Goal: Communication & Community: Ask a question

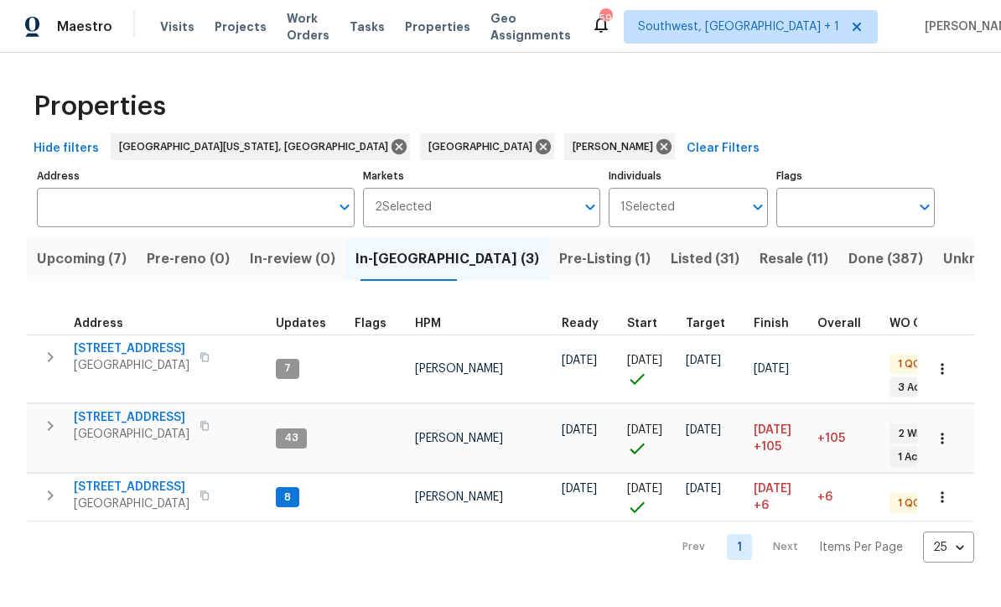
click at [121, 479] on span "[STREET_ADDRESS]" at bounding box center [132, 487] width 116 height 17
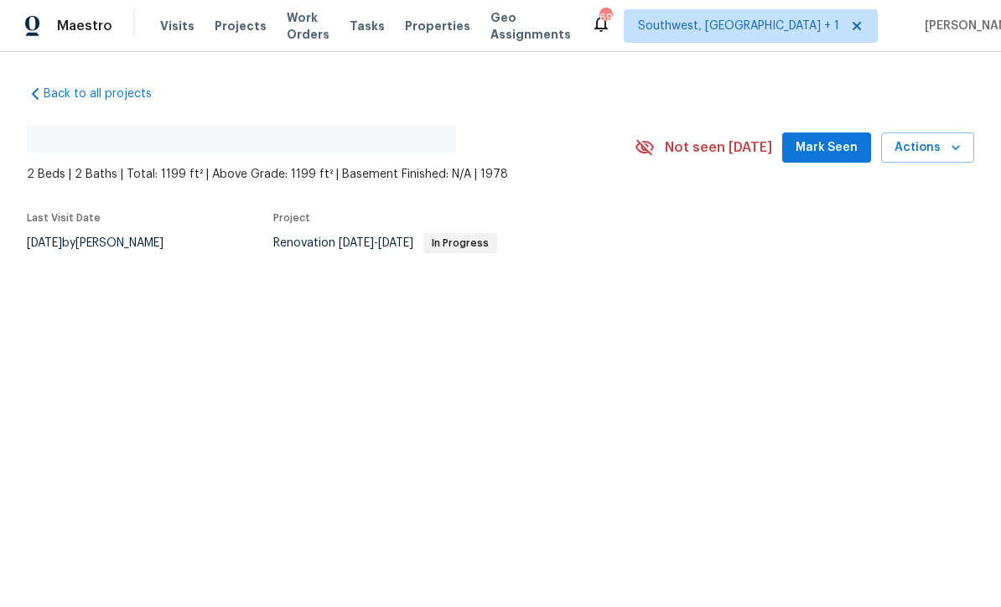
scroll to position [1, 0]
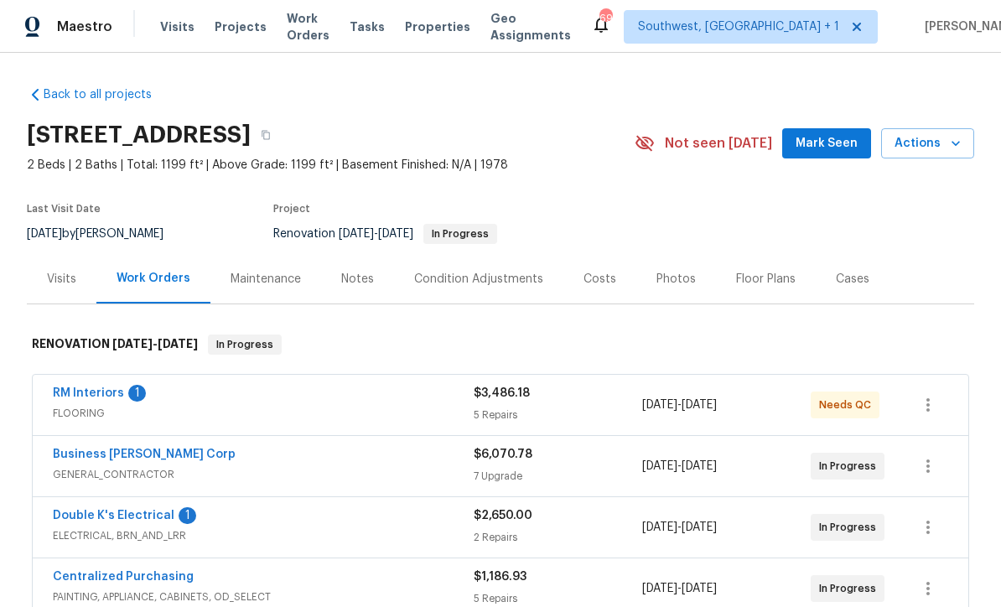
click at [107, 514] on link "Double K's Electrical" at bounding box center [114, 516] width 122 height 12
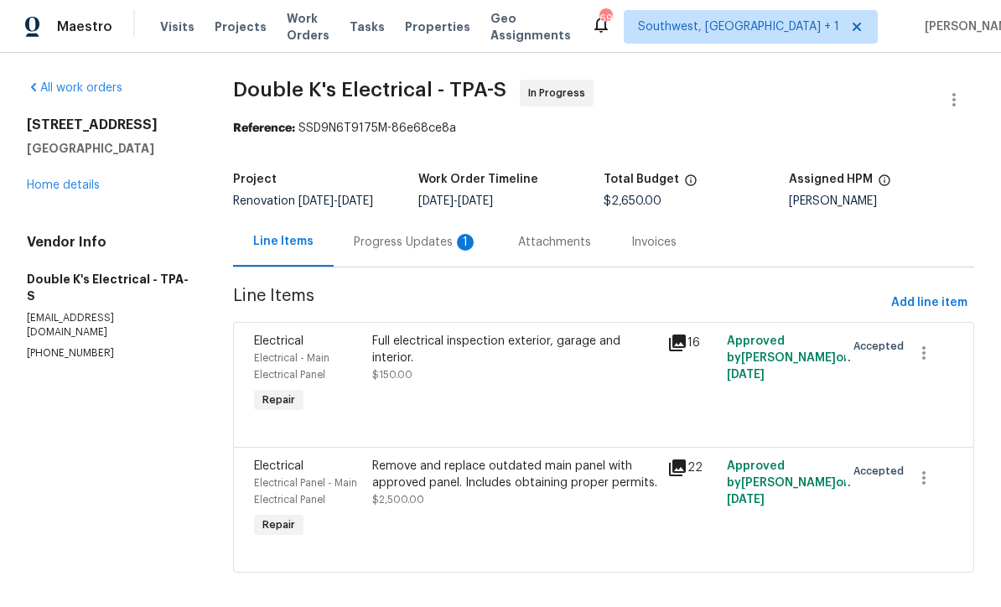
click at [379, 248] on div "Progress Updates 1" at bounding box center [416, 242] width 124 height 17
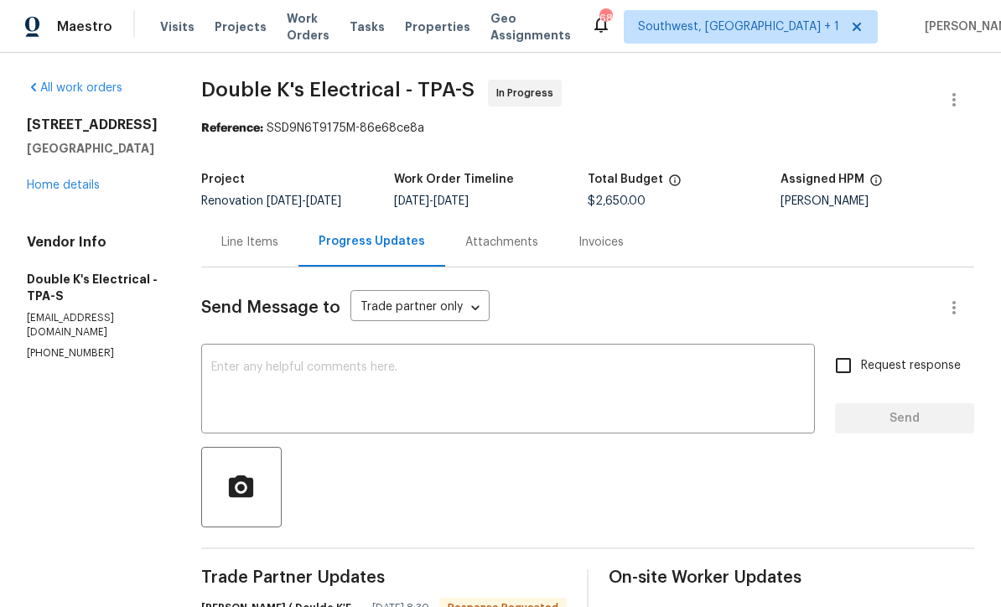
click at [243, 386] on textarea at bounding box center [507, 390] width 593 height 59
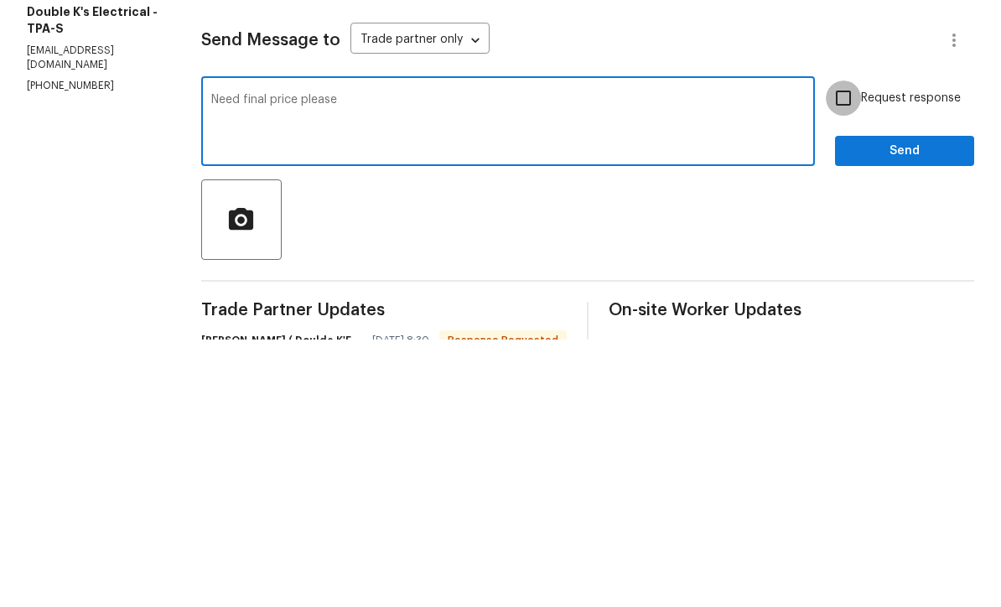
type textarea "Need final price please"
click at [843, 348] on input "Request response" at bounding box center [843, 365] width 35 height 35
checkbox input "true"
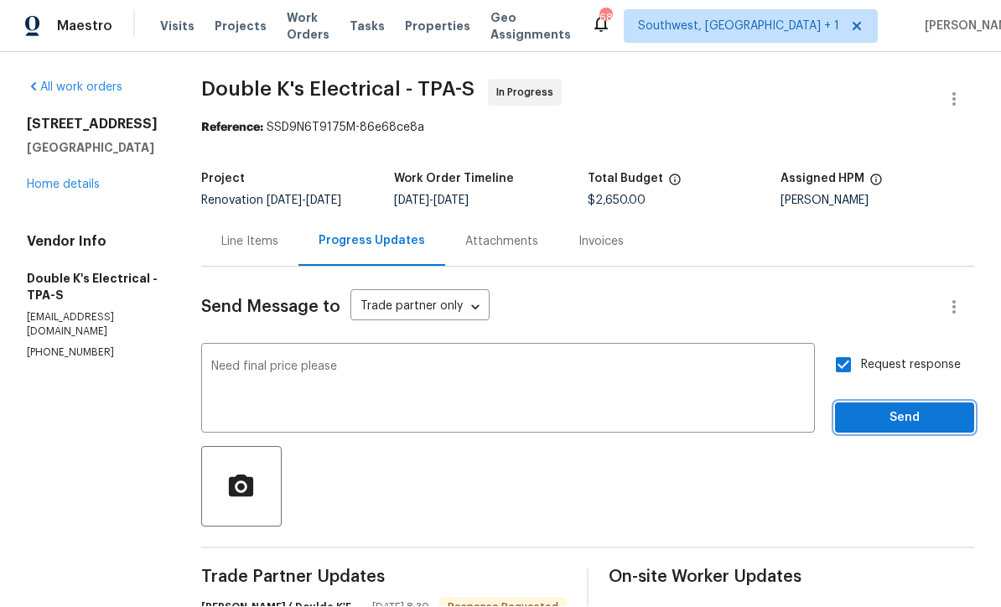
click at [898, 408] on span "Send" at bounding box center [904, 418] width 112 height 21
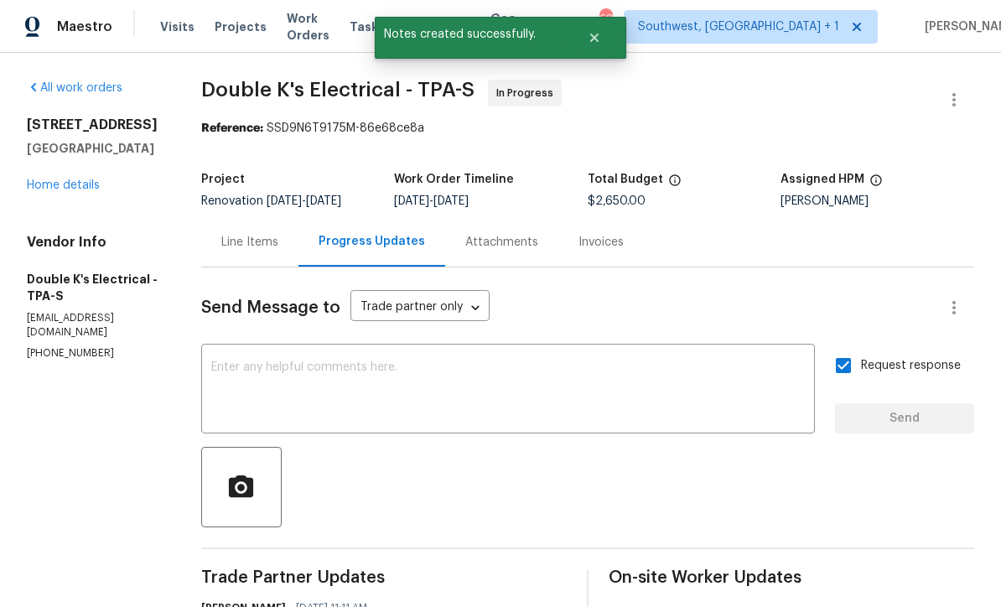
click at [51, 179] on link "Home details" at bounding box center [63, 185] width 73 height 12
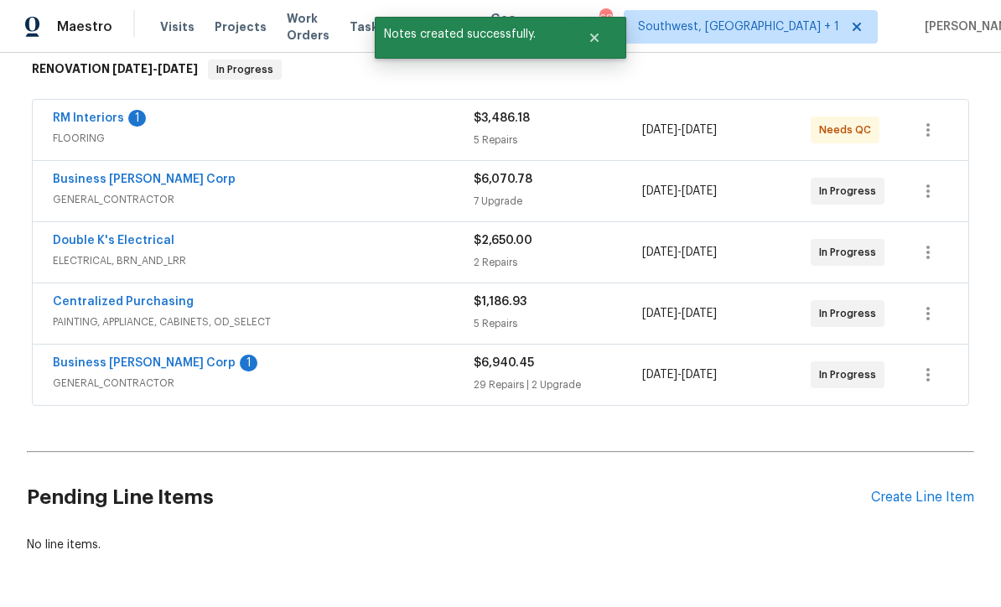
scroll to position [279, 0]
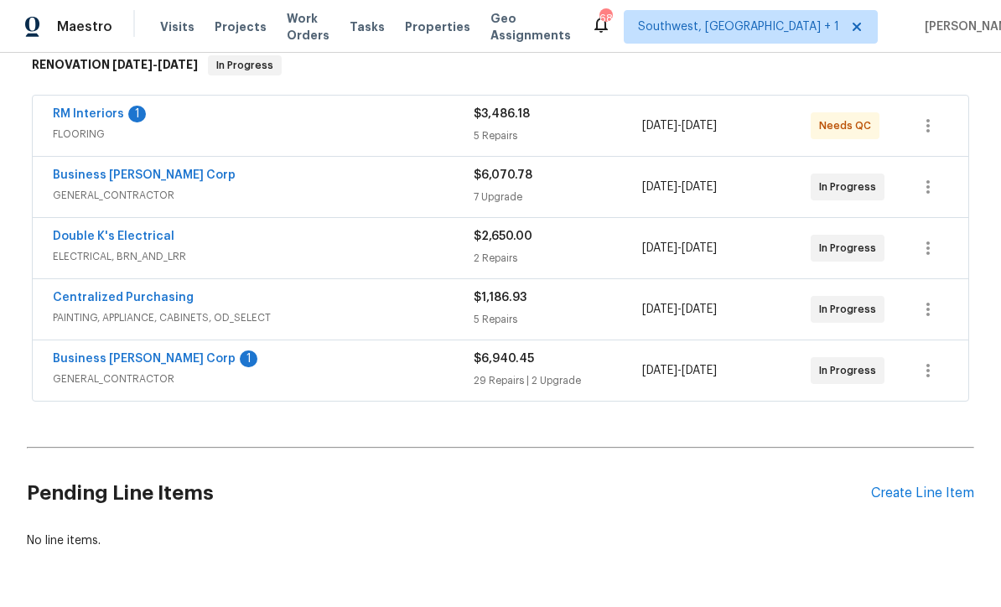
click at [114, 353] on link "Business [PERSON_NAME] Corp" at bounding box center [144, 359] width 183 height 12
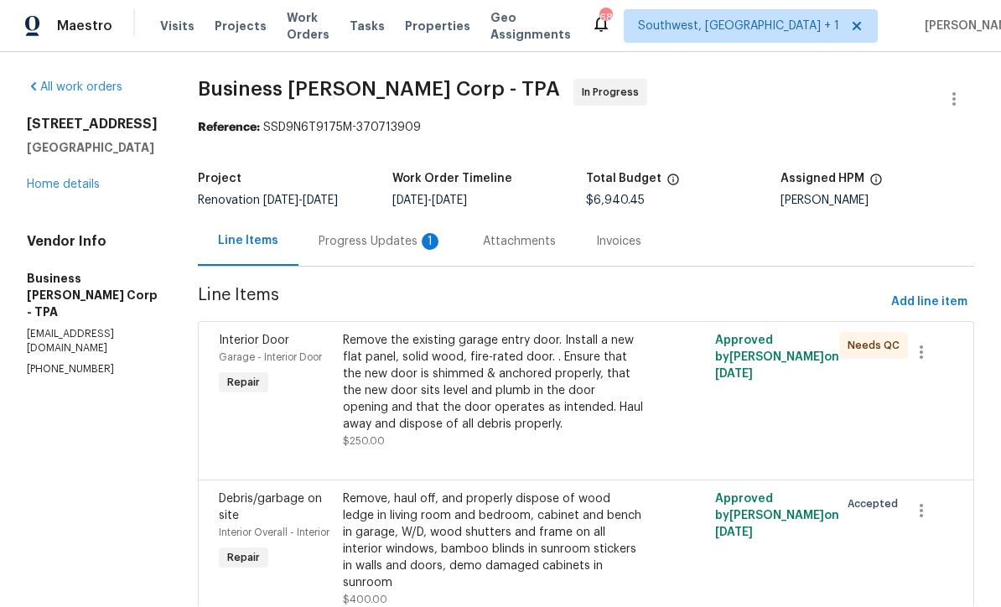
scroll to position [1, 0]
click at [350, 239] on div "Progress Updates 1" at bounding box center [381, 242] width 124 height 17
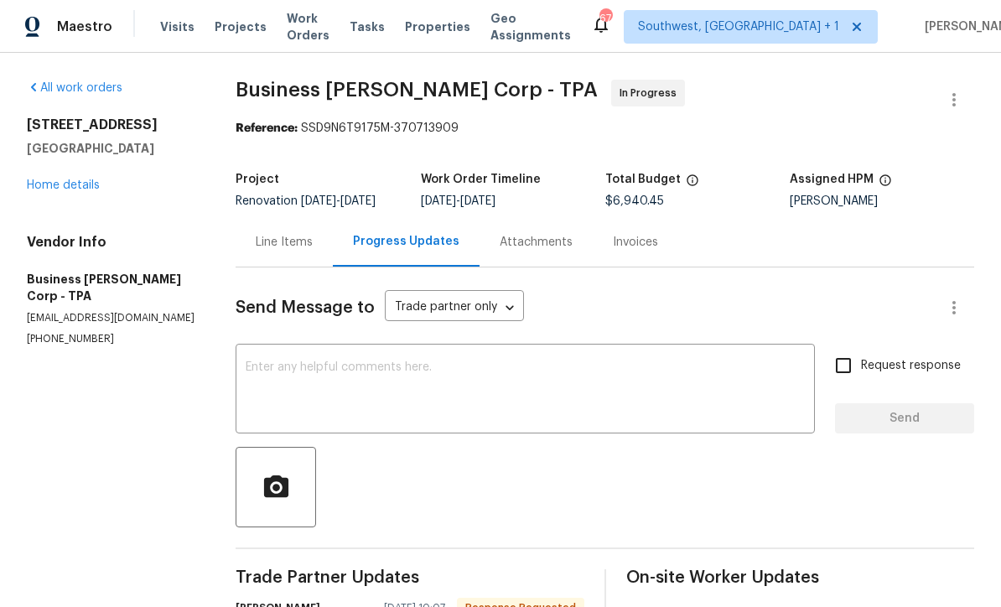
click at [73, 179] on link "Home details" at bounding box center [63, 185] width 73 height 12
